Goal: Task Accomplishment & Management: Complete application form

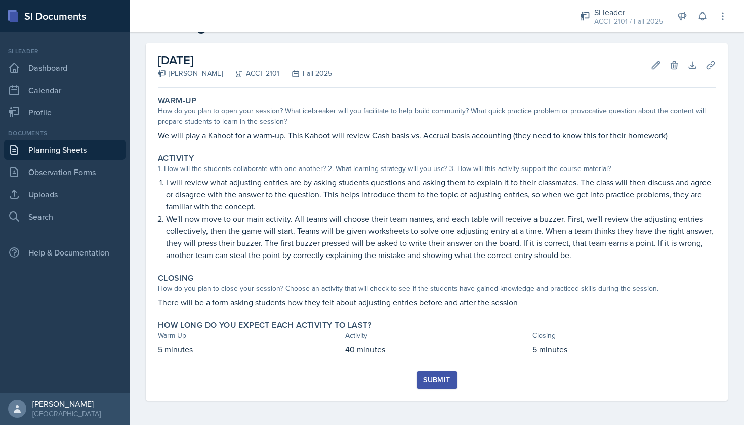
scroll to position [36, 0]
click at [429, 376] on div "Submit" at bounding box center [436, 380] width 27 height 8
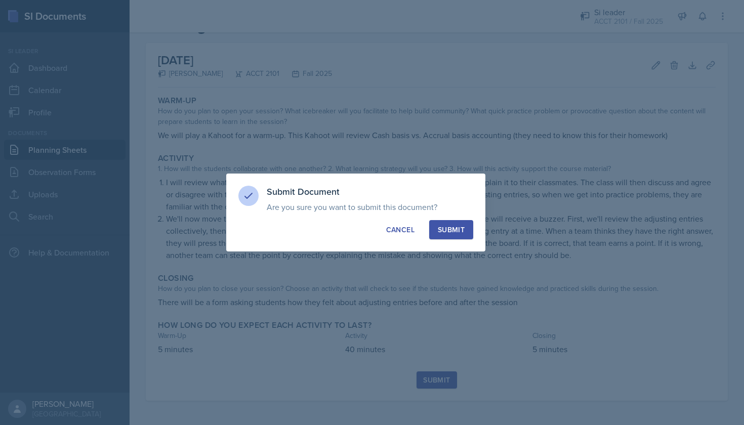
click at [442, 227] on div "Submit" at bounding box center [451, 230] width 27 height 10
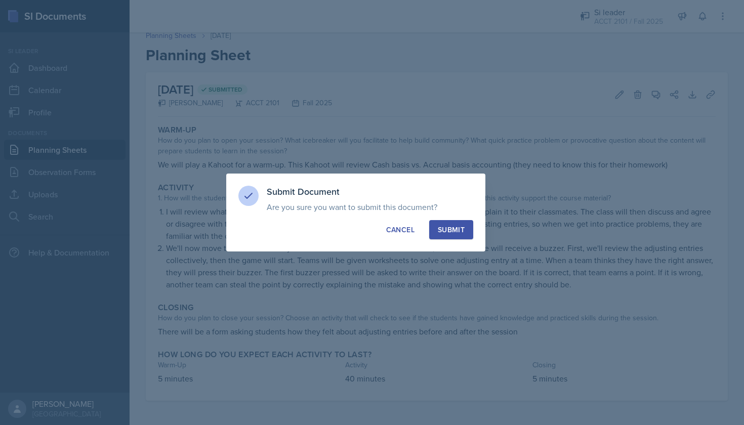
scroll to position [7, 0]
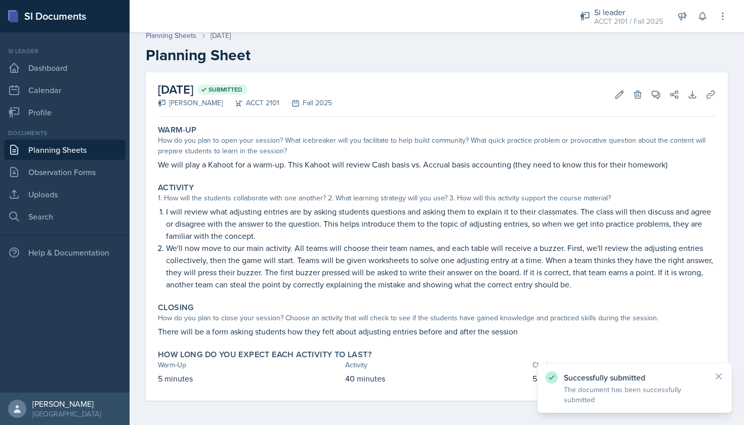
click at [70, 150] on link "Planning Sheets" at bounding box center [64, 150] width 121 height 20
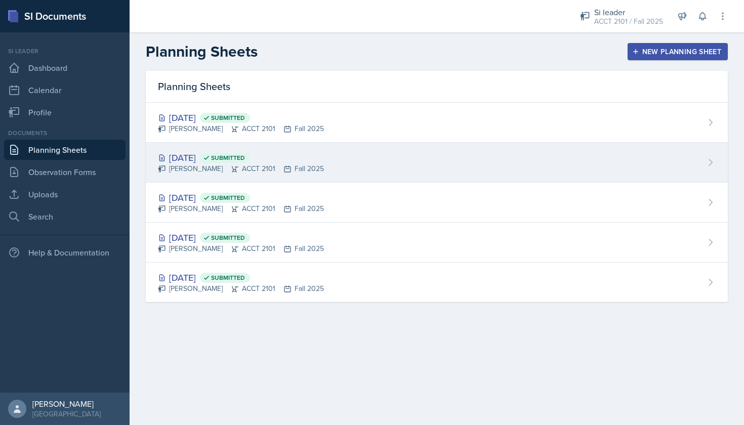
click at [194, 162] on div "[DATE] Submitted" at bounding box center [241, 158] width 166 height 14
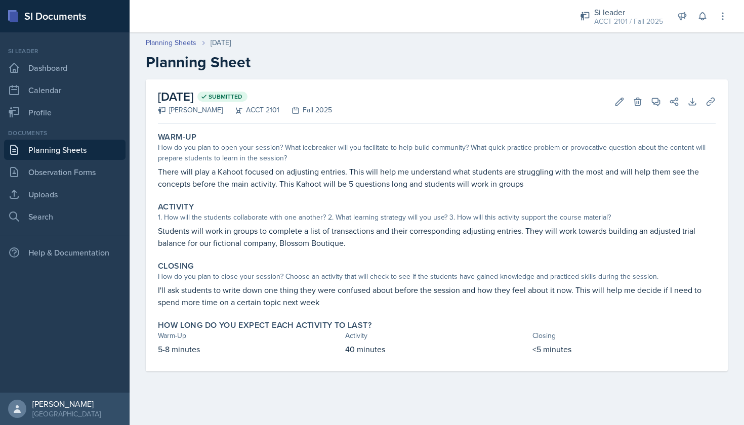
click at [70, 151] on link "Planning Sheets" at bounding box center [64, 150] width 121 height 20
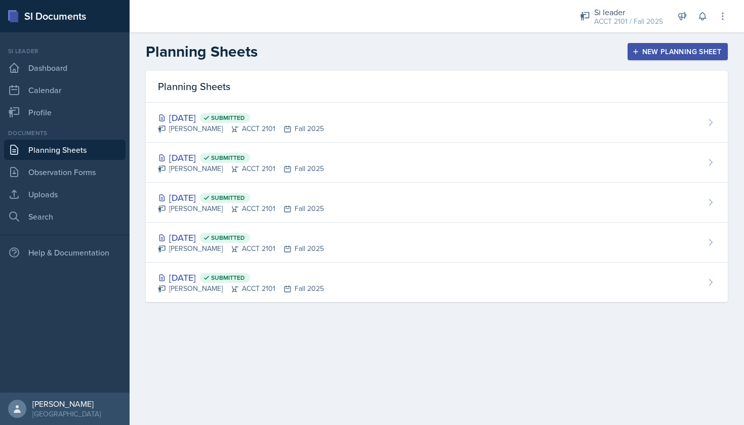
click at [644, 58] on button "New Planning Sheet" at bounding box center [677, 51] width 100 height 17
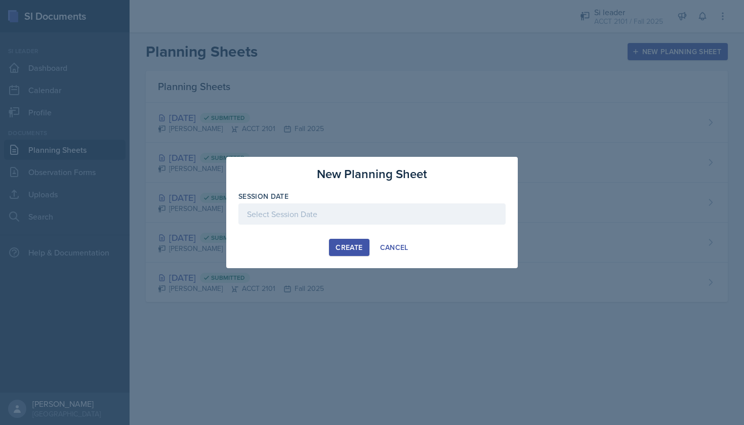
click at [313, 212] on div at bounding box center [371, 213] width 267 height 21
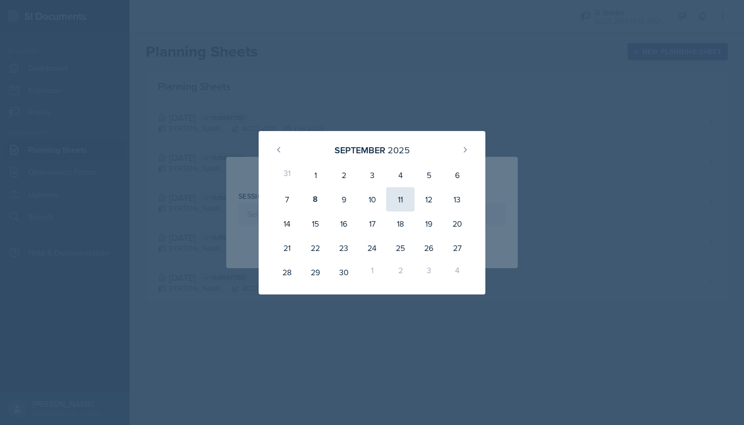
click at [409, 200] on div "11" at bounding box center [400, 199] width 28 height 24
type input "[DATE]"
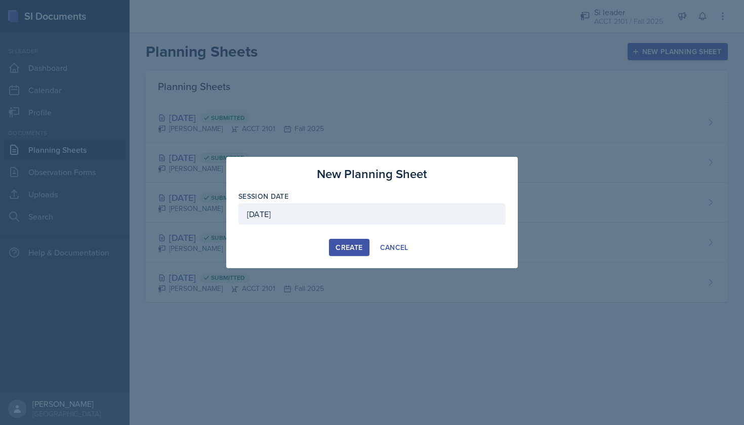
click at [347, 245] on div "Create" at bounding box center [348, 247] width 27 height 8
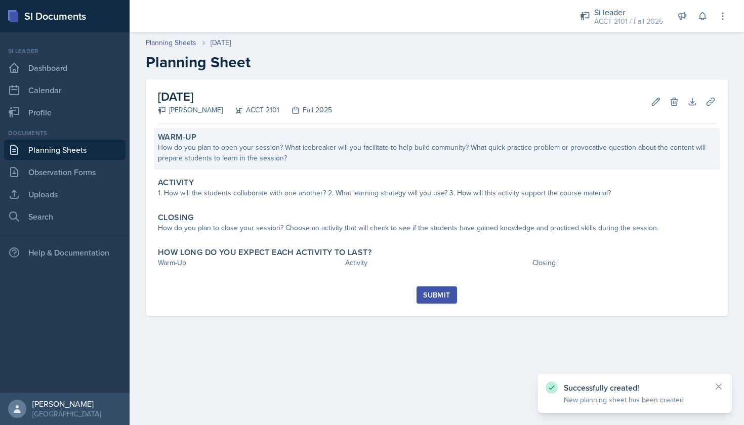
click at [256, 163] on div "How do you plan to open your session? What icebreaker will you facilitate to he…" at bounding box center [437, 152] width 558 height 21
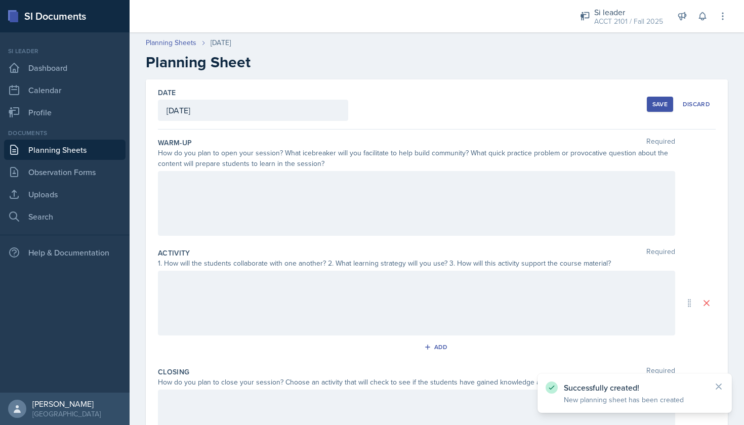
click at [254, 183] on div at bounding box center [416, 203] width 517 height 65
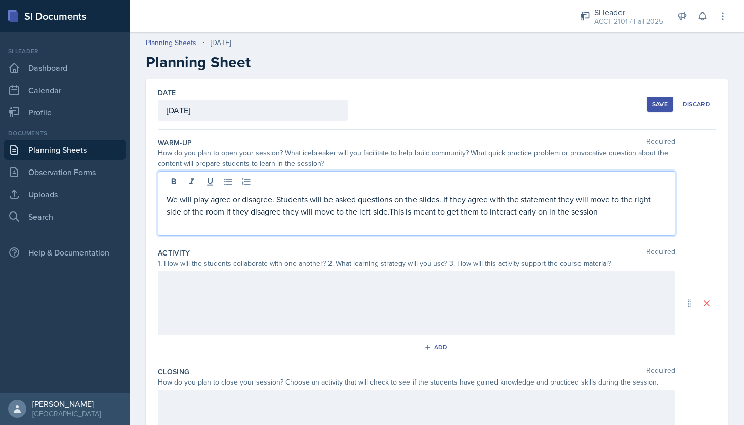
click at [557, 201] on p "We will play agree or disagree. Students will be asked questions on the slides.…" at bounding box center [416, 205] width 500 height 24
click at [234, 214] on p "We will play agree or disagree. Students will be asked questions on the slides.…" at bounding box center [416, 205] width 500 height 24
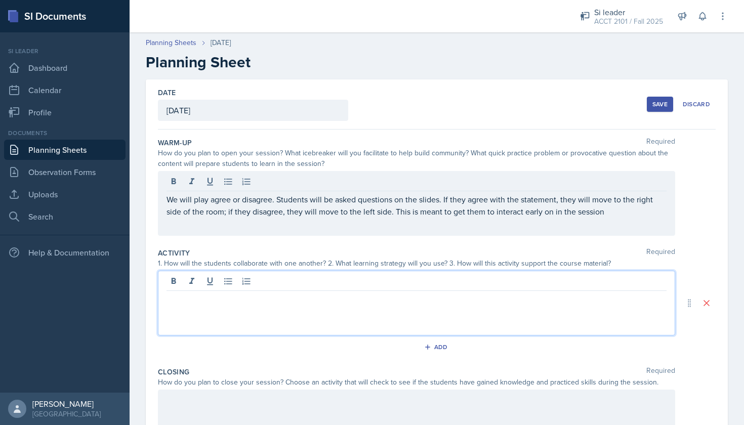
drag, startPoint x: 411, startPoint y: 239, endPoint x: 325, endPoint y: 283, distance: 96.9
click at [325, 283] on div at bounding box center [416, 303] width 517 height 65
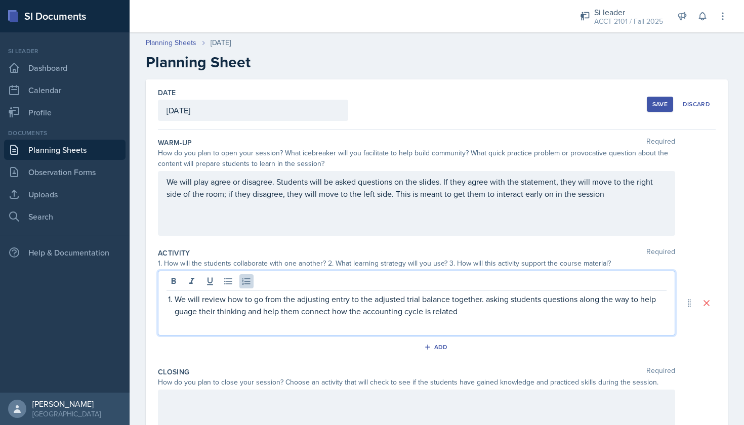
drag, startPoint x: 309, startPoint y: 325, endPoint x: 460, endPoint y: 315, distance: 151.6
click at [460, 315] on p "We will review how to go from the adjusting entry to the adjusted trial balance…" at bounding box center [421, 305] width 492 height 24
click at [461, 312] on p "We will review how to go from the adjusting entry to the adjusted trial balance…" at bounding box center [421, 305] width 492 height 24
drag, startPoint x: 263, startPoint y: 256, endPoint x: 443, endPoint y: 314, distance: 189.6
click at [443, 314] on p "We will review how to go from the adjusting entry to the adjusted trial balance…" at bounding box center [421, 305] width 492 height 24
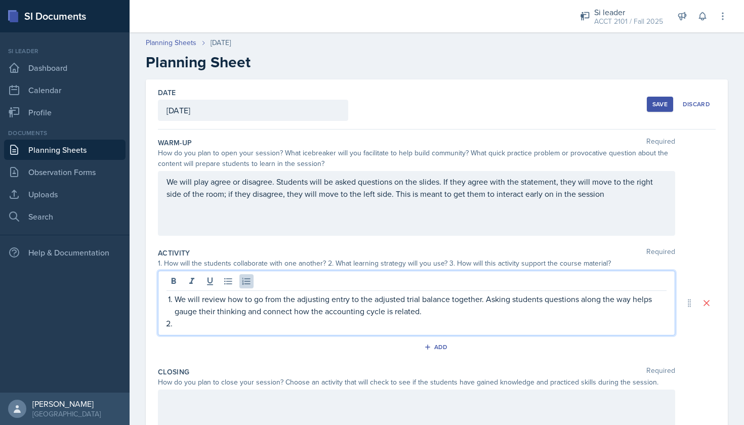
click at [190, 324] on p at bounding box center [421, 323] width 492 height 12
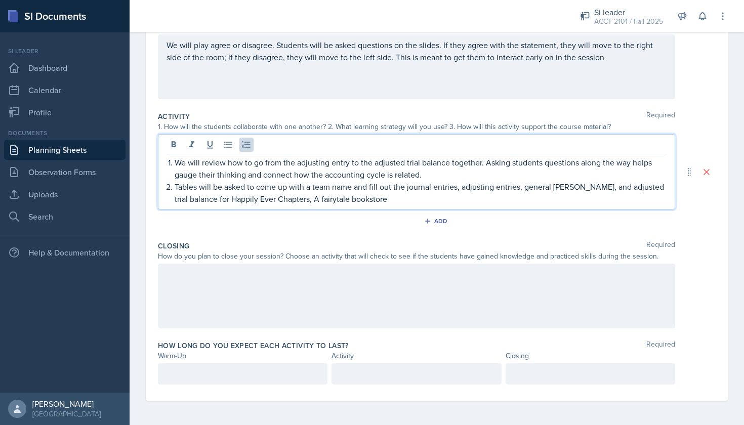
scroll to position [137, 0]
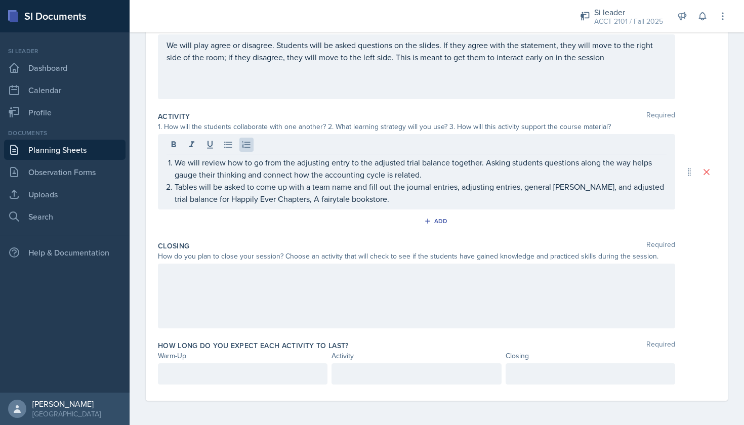
click at [344, 304] on div at bounding box center [416, 296] width 517 height 65
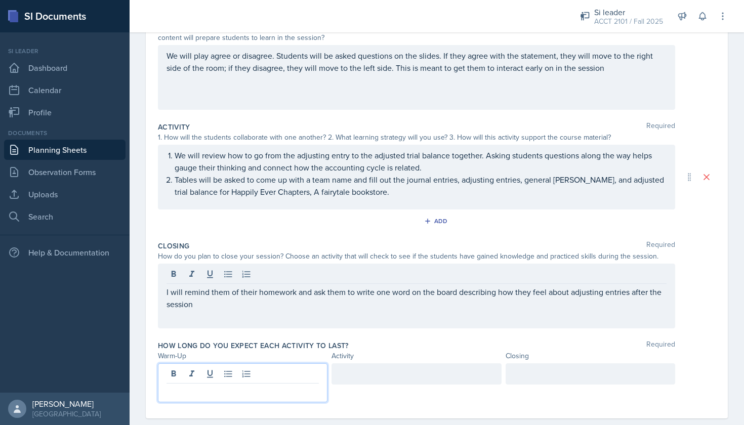
click at [193, 375] on div at bounding box center [243, 382] width 170 height 39
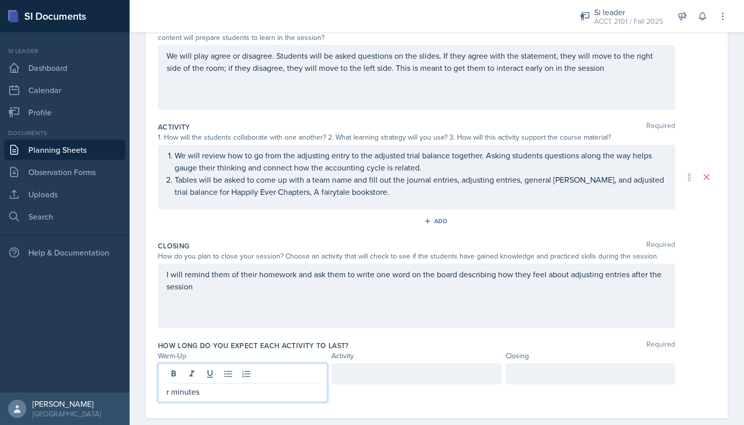
click at [168, 394] on p "r minutes" at bounding box center [242, 392] width 152 height 12
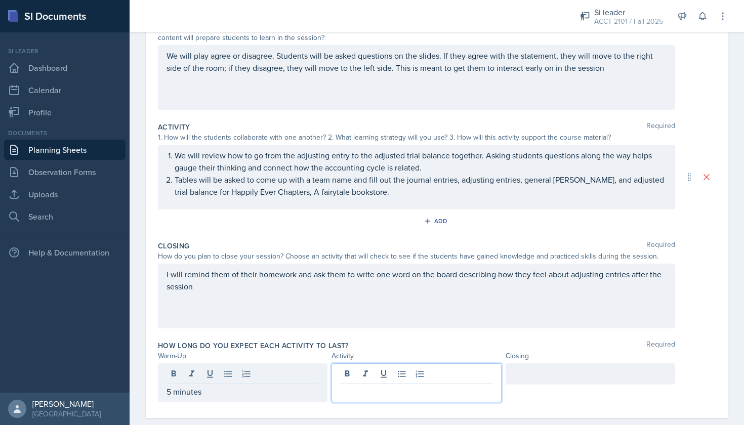
click at [394, 369] on div at bounding box center [416, 382] width 170 height 39
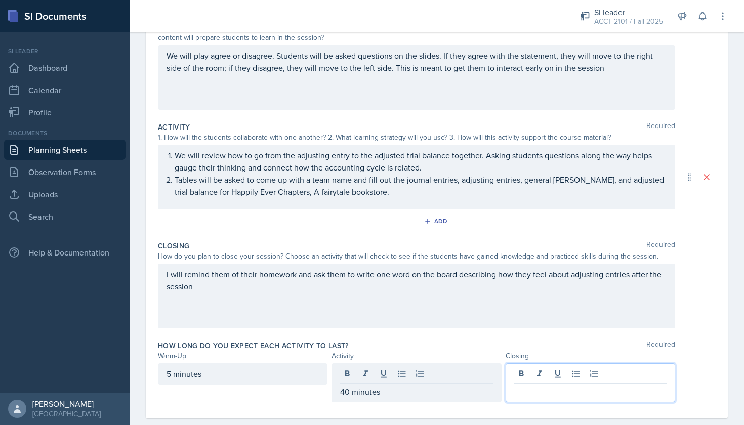
click at [591, 380] on div at bounding box center [591, 382] width 170 height 39
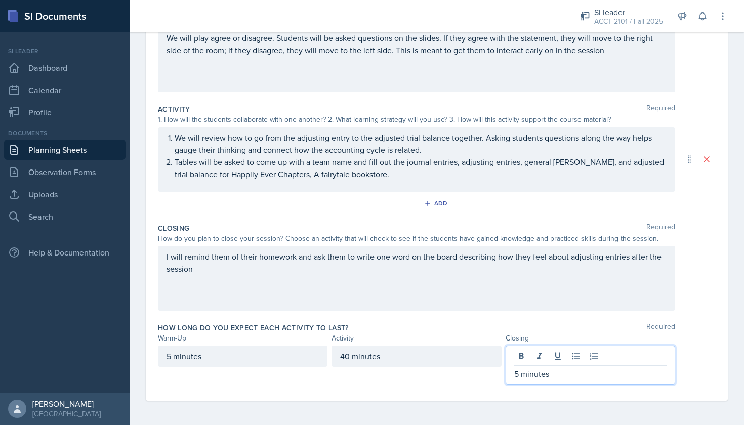
click at [704, 332] on div "How long do you expect each activity to last? Required" at bounding box center [437, 328] width 558 height 10
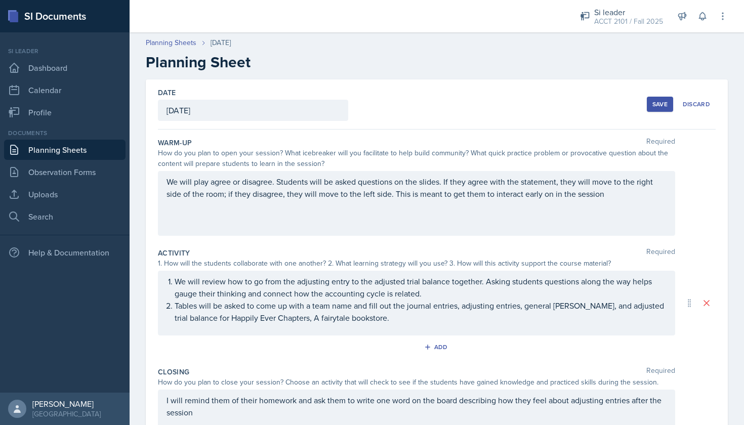
scroll to position [0, 0]
click at [656, 102] on div "Save" at bounding box center [659, 104] width 15 height 8
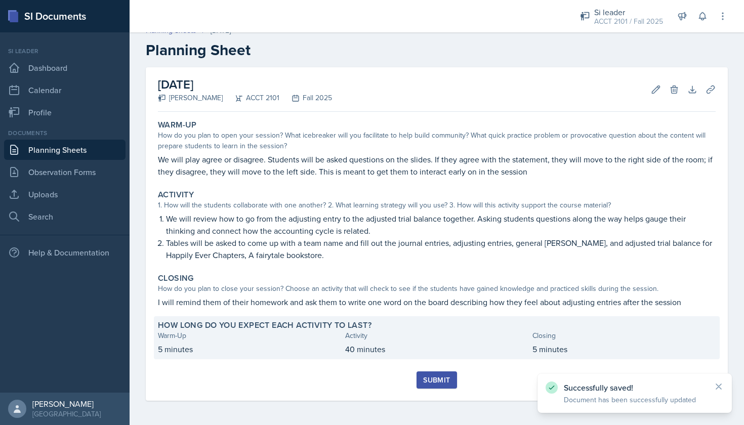
scroll to position [12, 0]
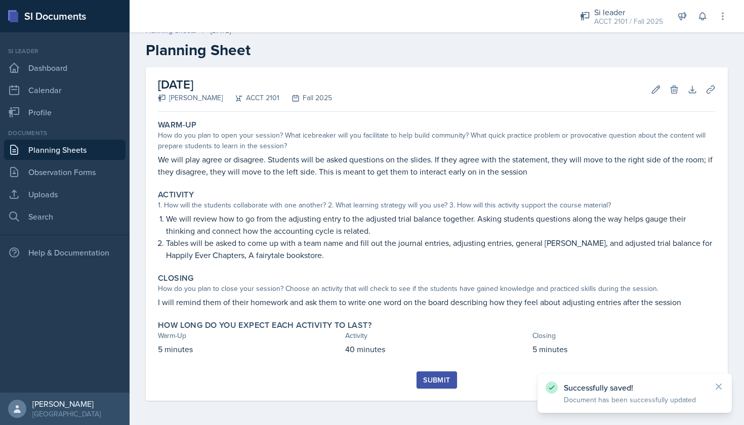
click at [431, 376] on div "Submit" at bounding box center [436, 380] width 27 height 8
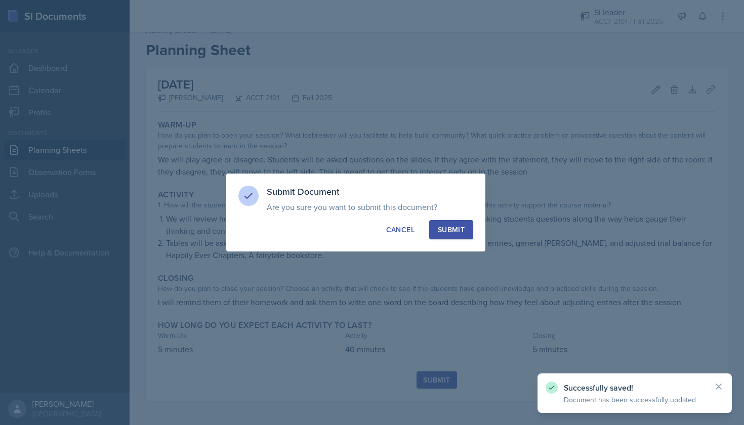
click at [451, 227] on div "Submit" at bounding box center [451, 230] width 27 height 10
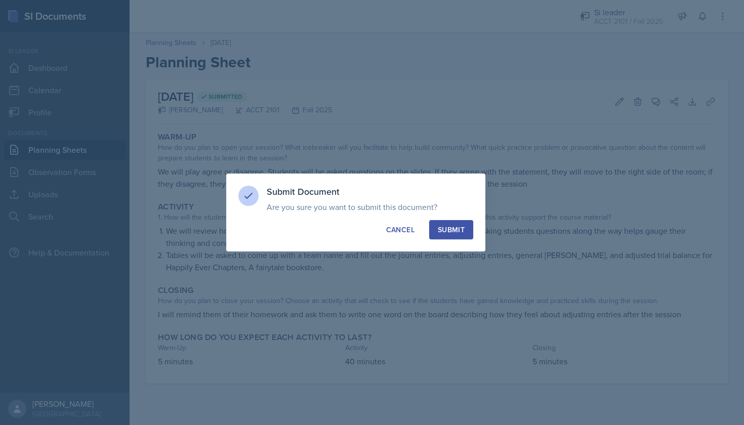
scroll to position [0, 0]
